Goal: Information Seeking & Learning: Learn about a topic

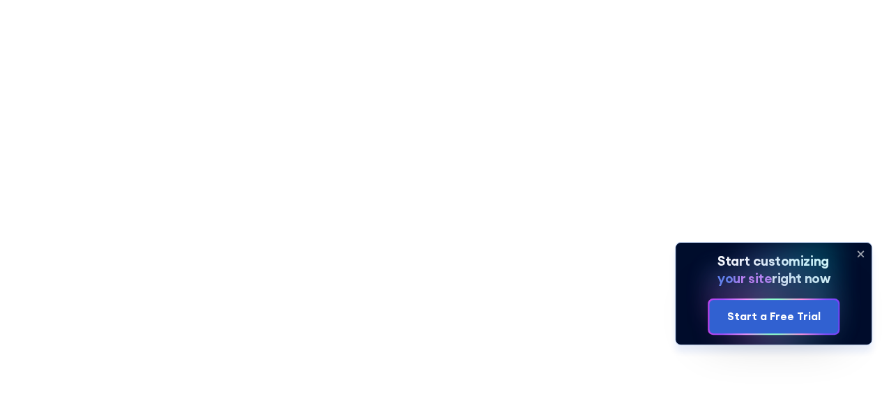
click at [865, 250] on icon at bounding box center [861, 254] width 22 height 22
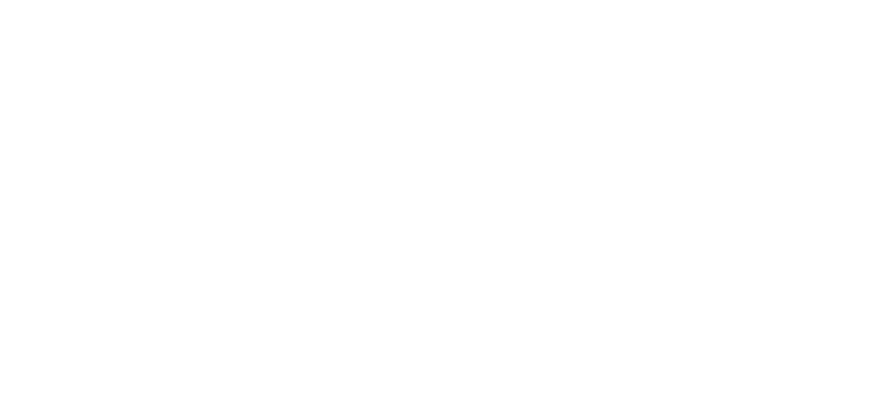
scroll to position [2906, 0]
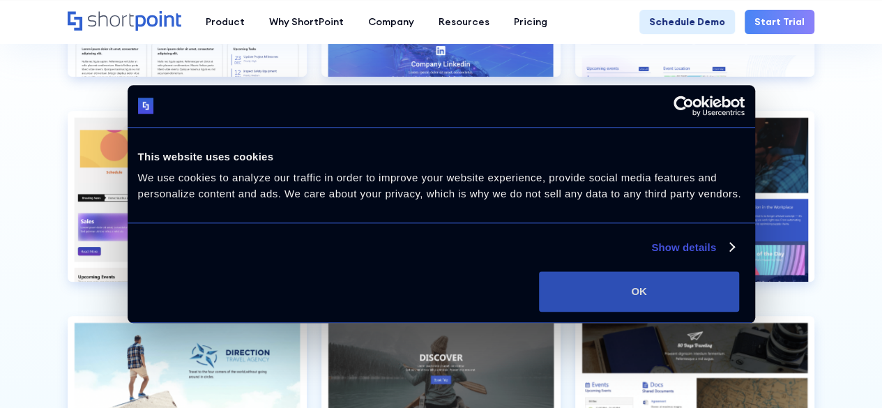
click at [739, 302] on button "OK" at bounding box center [639, 291] width 200 height 40
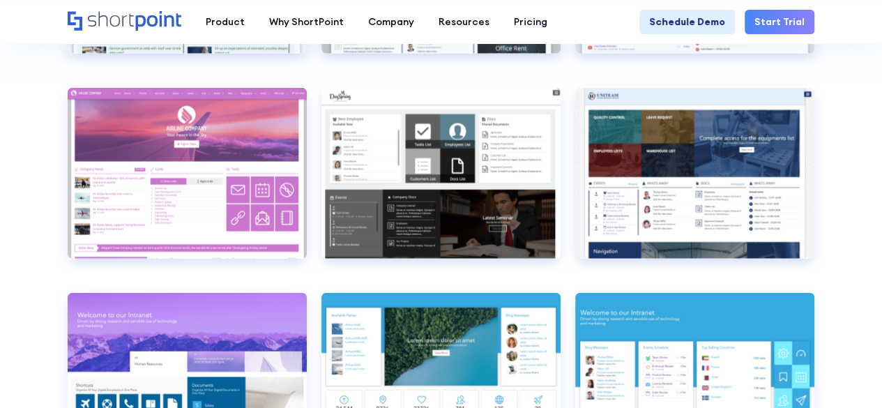
scroll to position [4364, 0]
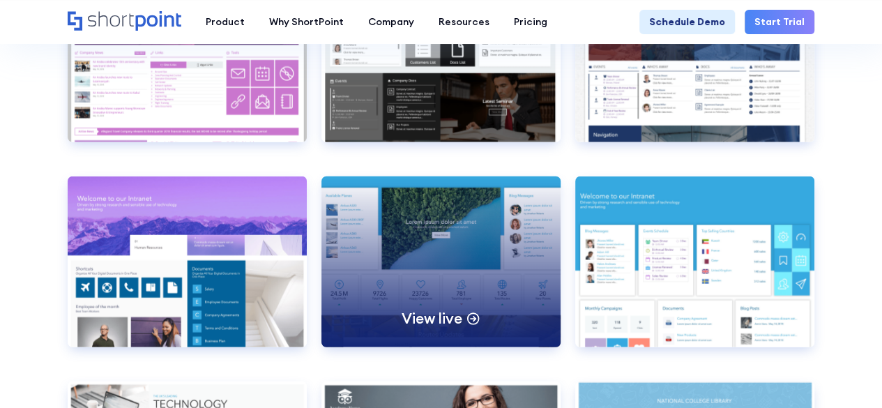
click at [437, 258] on div "View live" at bounding box center [441, 261] width 239 height 171
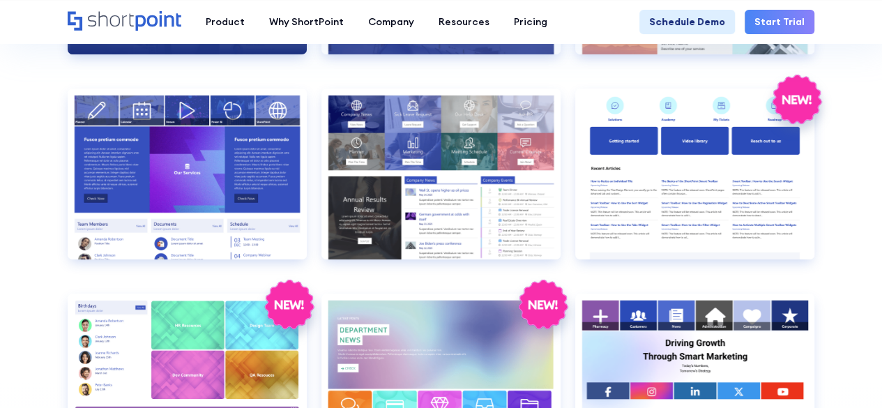
scroll to position [2504, 0]
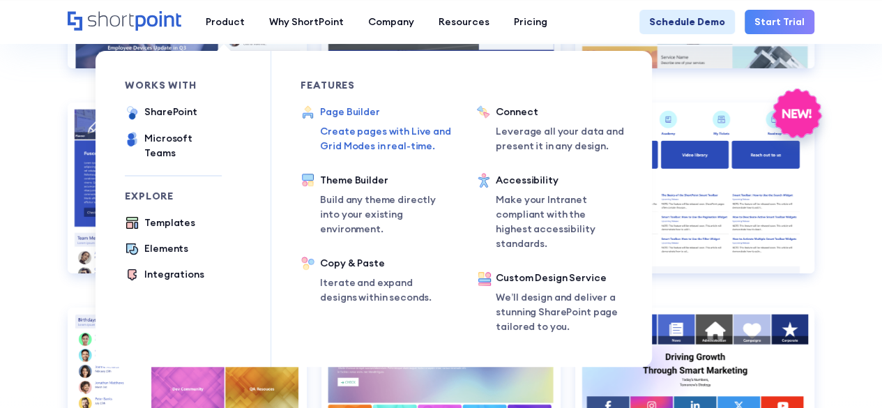
click at [336, 122] on div "Page Builder Create pages with Live and Grid Modes in real-time." at bounding box center [390, 129] width 140 height 49
